Goal: Task Accomplishment & Management: Use online tool/utility

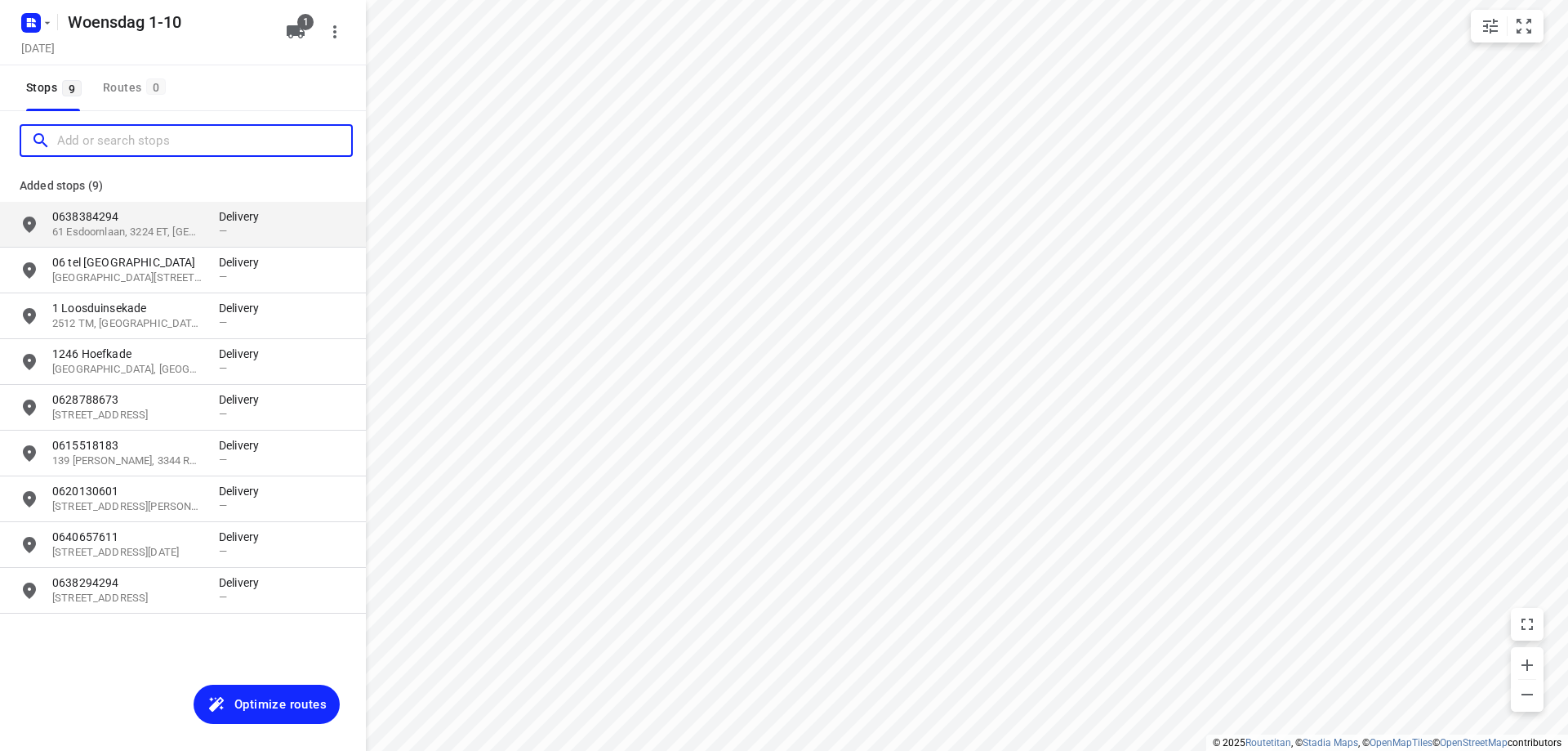
click at [103, 146] on input "Add or search stops" at bounding box center [204, 140] width 294 height 25
click at [167, 132] on input "Add or search stops" at bounding box center [204, 140] width 294 height 25
click at [197, 139] on input "Add or search stops" at bounding box center [204, 140] width 294 height 25
click at [237, 132] on input "Add or search stops" at bounding box center [204, 140] width 294 height 25
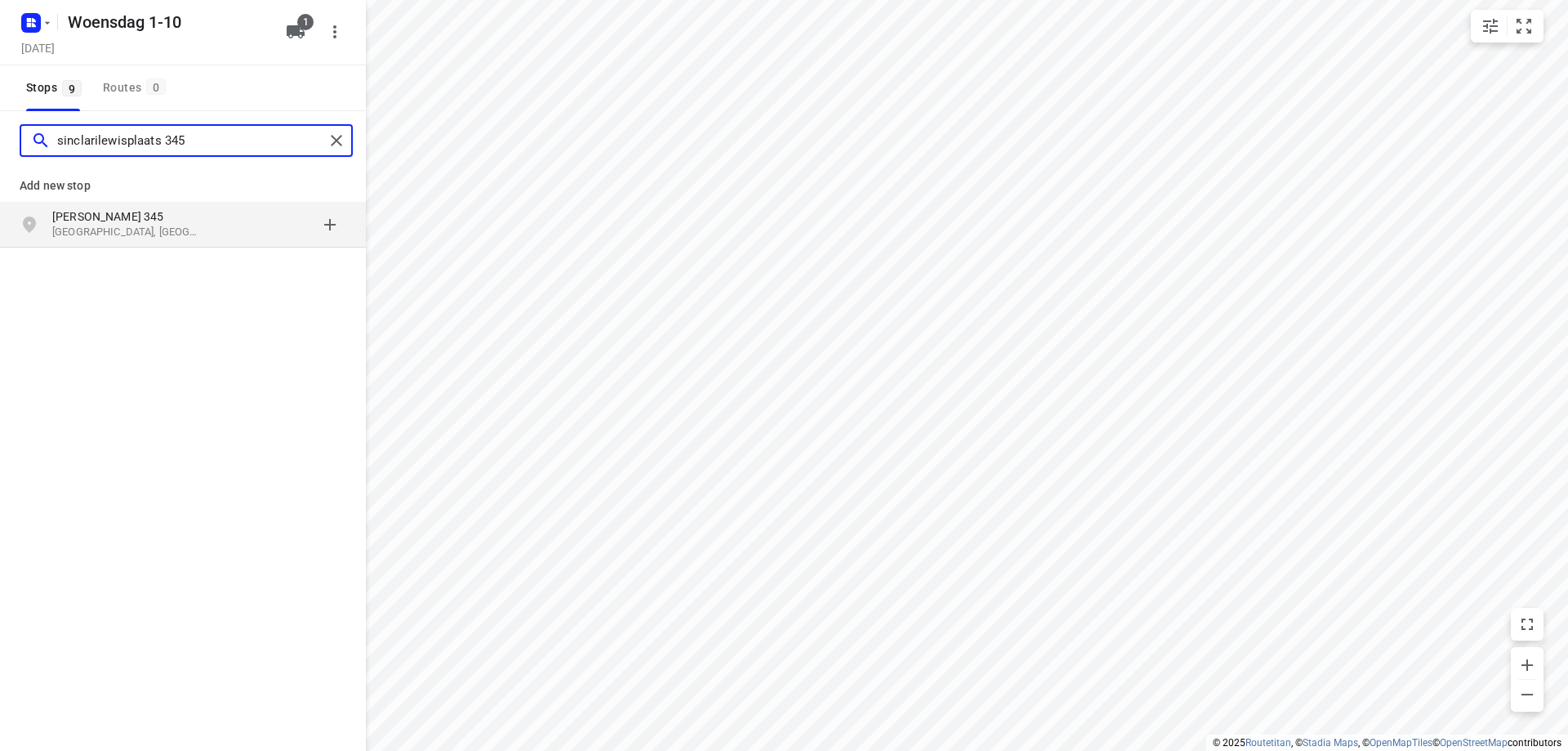
type input "sinclarilewisplaats 345"
click at [251, 214] on div "grid" at bounding box center [282, 224] width 127 height 32
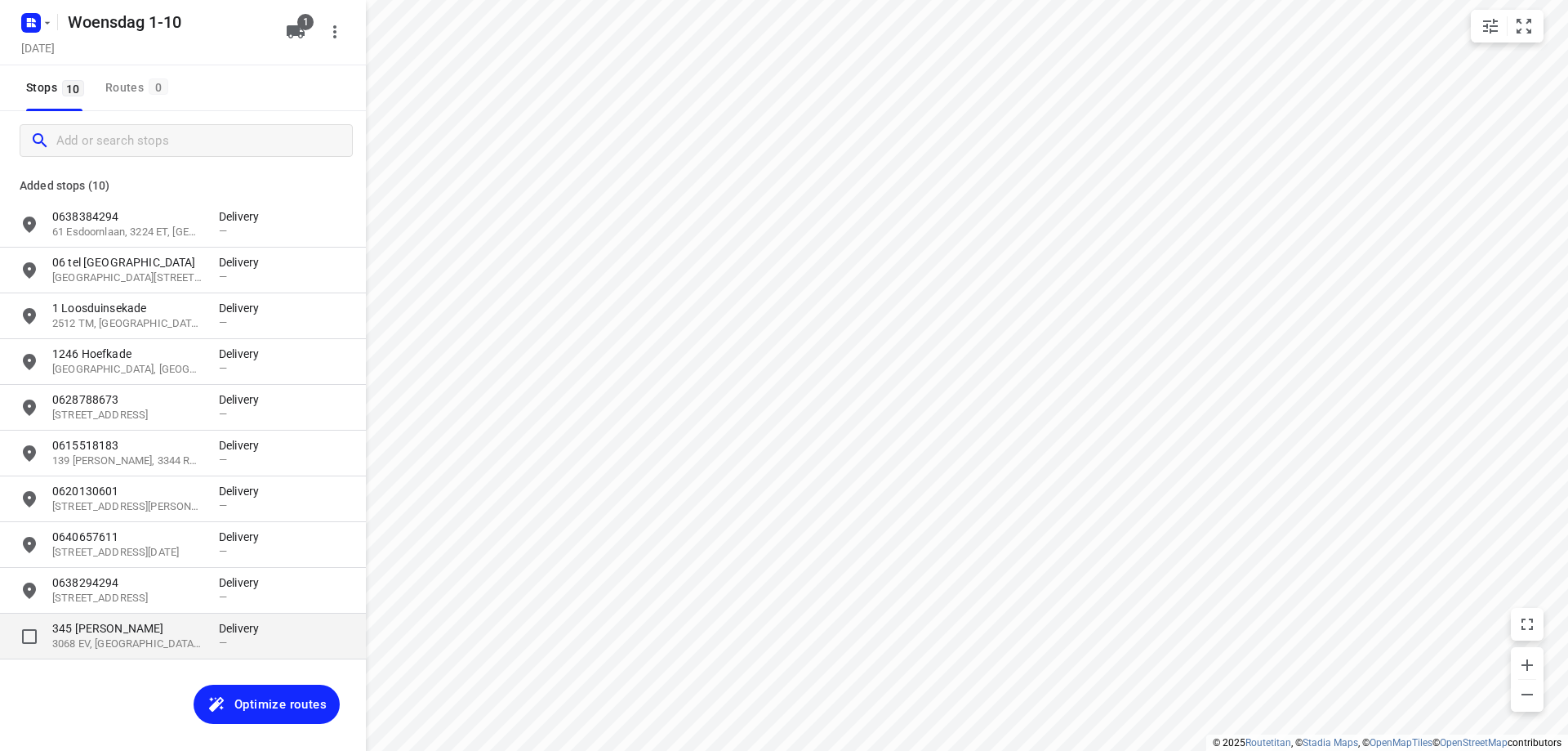
click at [188, 639] on p "3068 EV, [GEOGRAPHIC_DATA], [GEOGRAPHIC_DATA]" at bounding box center [127, 644] width 150 height 16
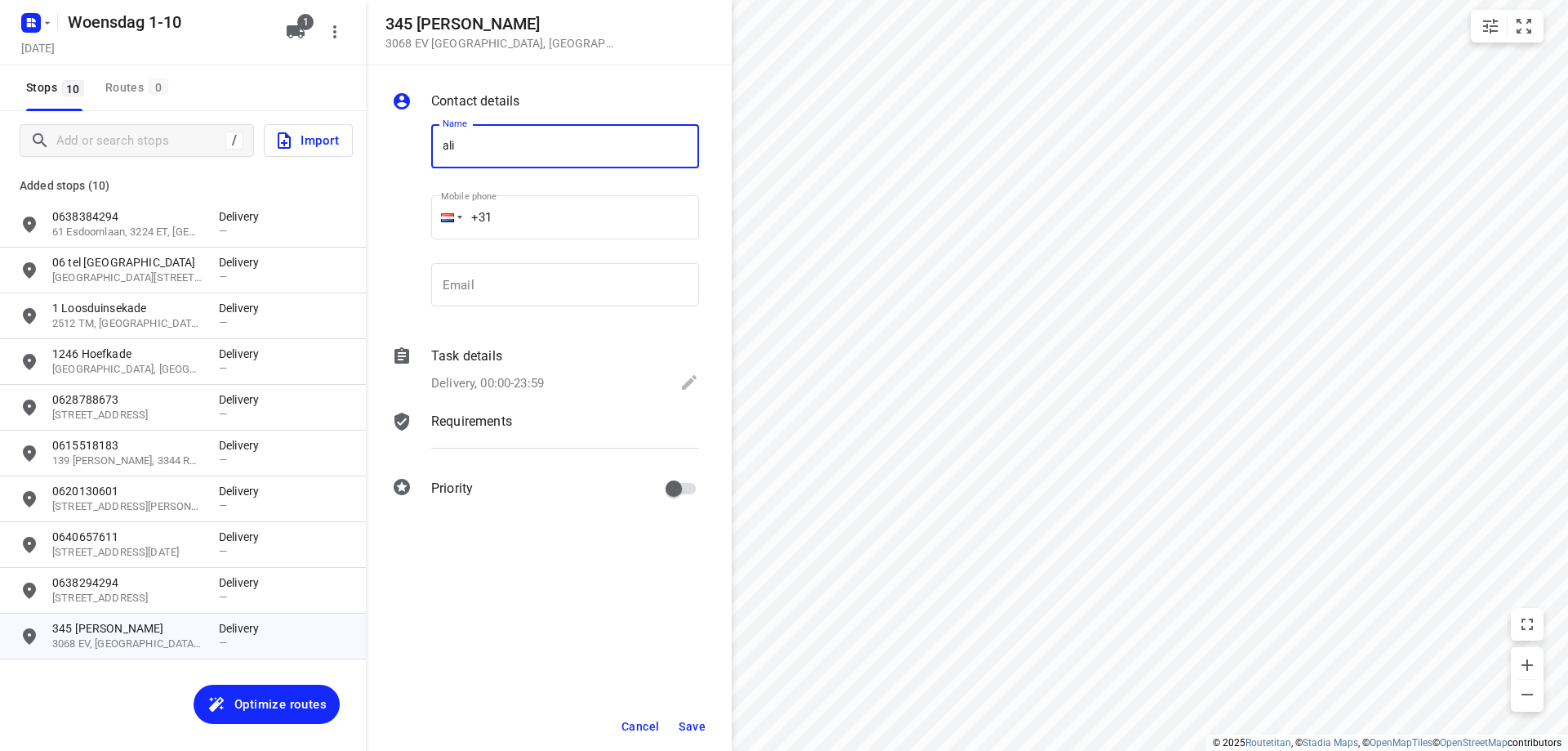
type input "ali"
click at [675, 721] on button "Save" at bounding box center [692, 726] width 40 height 30
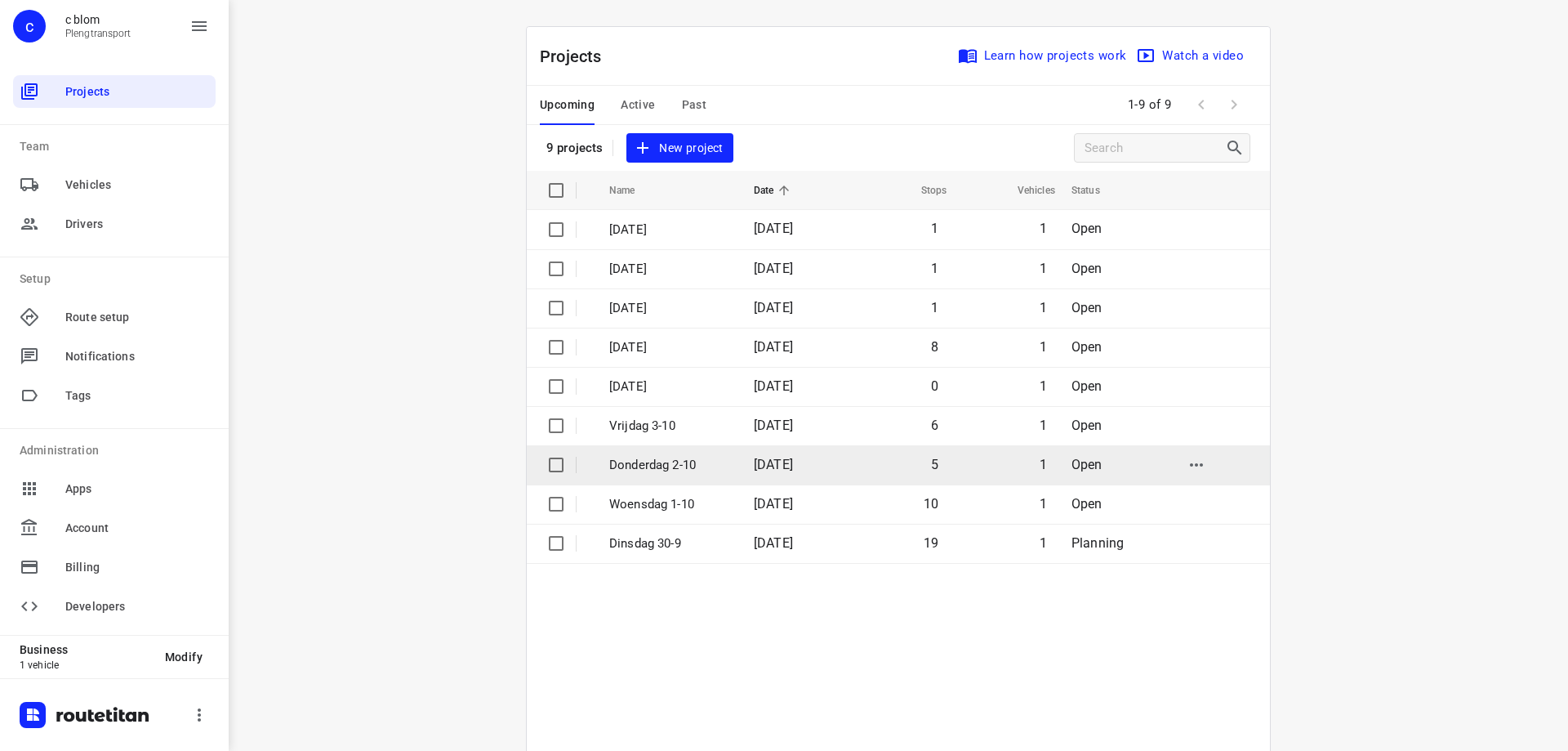
click at [743, 459] on td "[DATE]" at bounding box center [792, 465] width 104 height 39
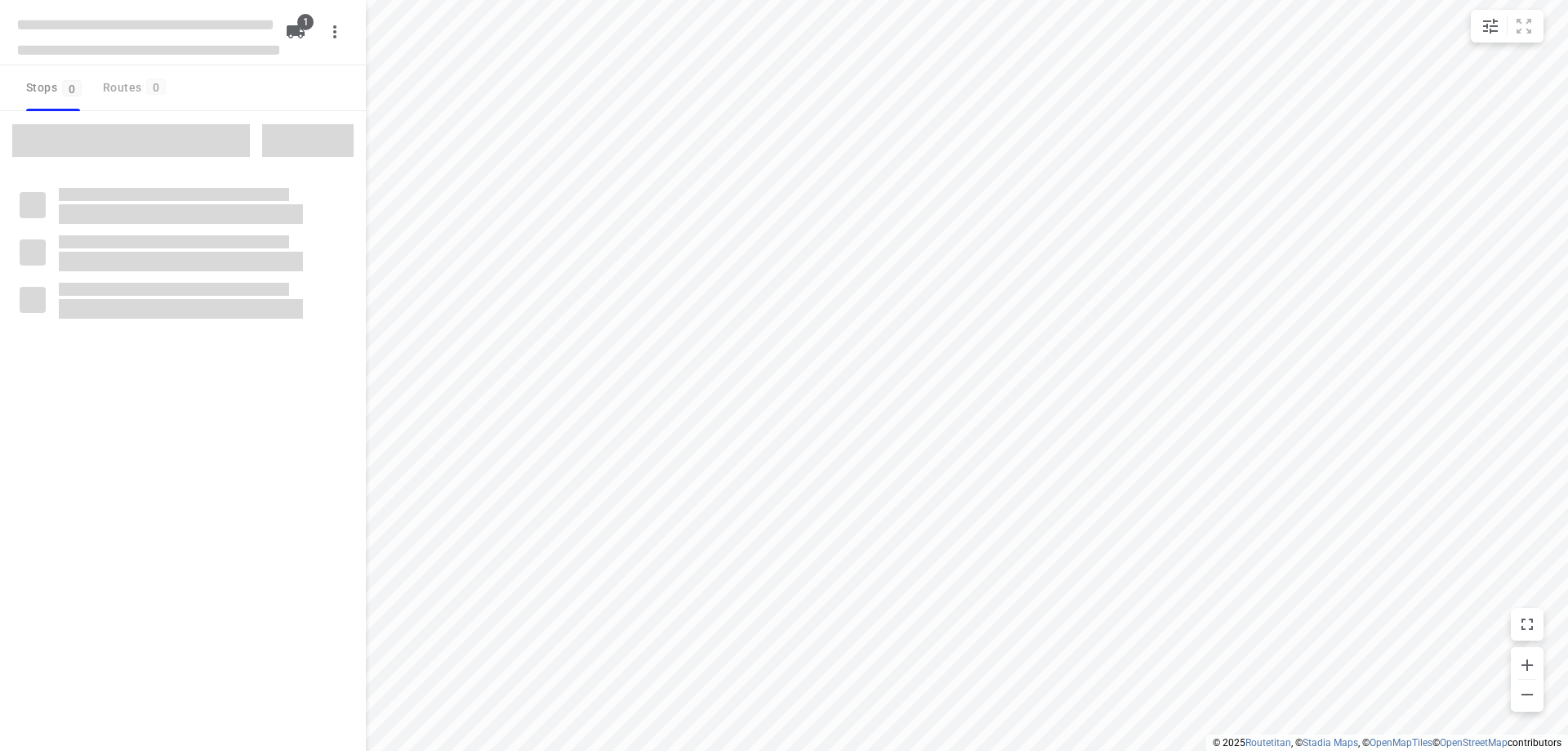
type input "distance"
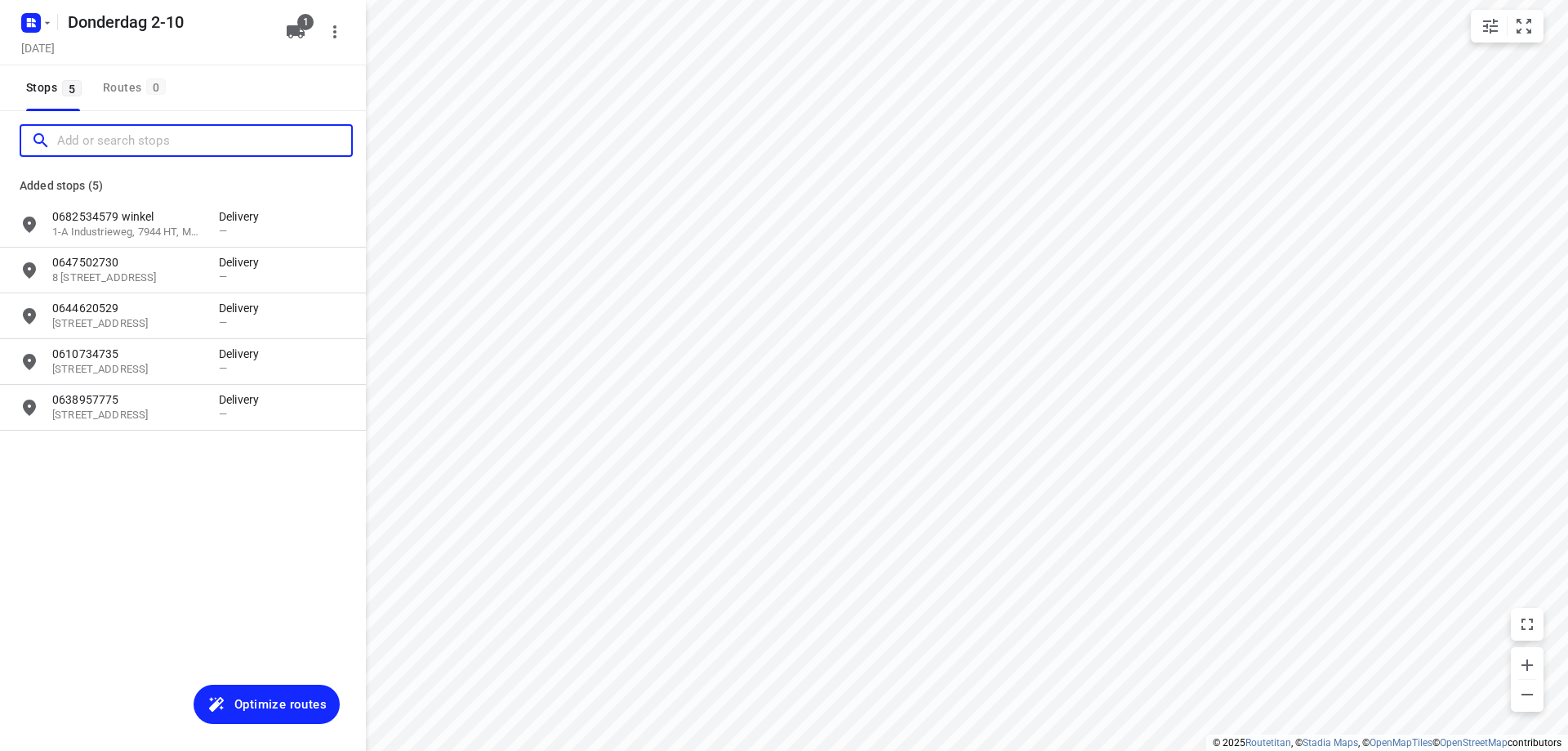
click at [128, 145] on input "Add or search stops" at bounding box center [204, 140] width 294 height 25
